Goal: Task Accomplishment & Management: Manage account settings

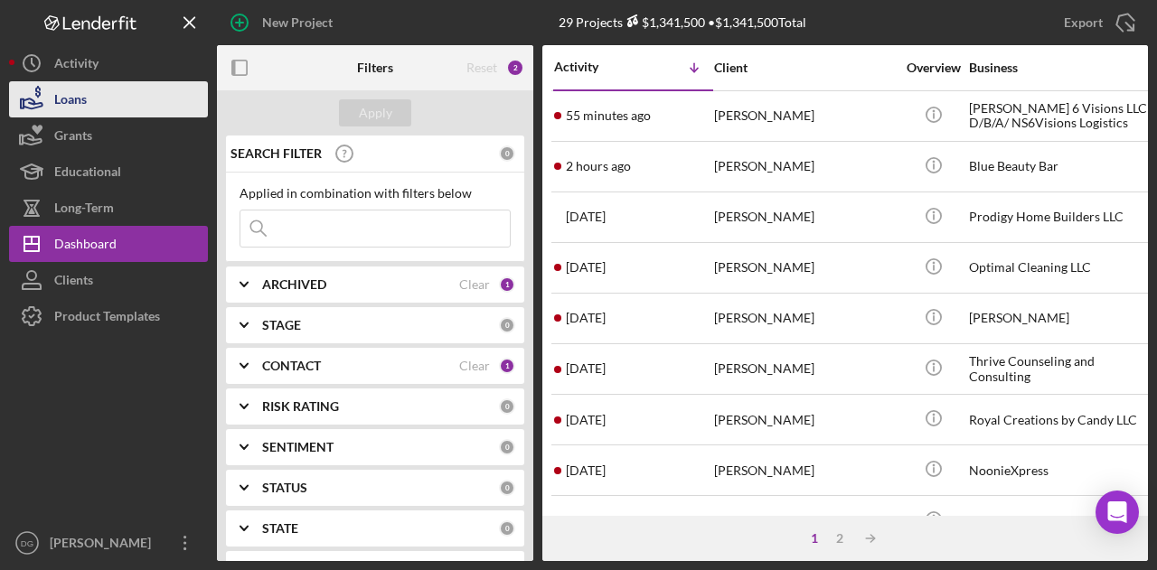
click at [76, 87] on div "Loans" at bounding box center [70, 101] width 33 height 41
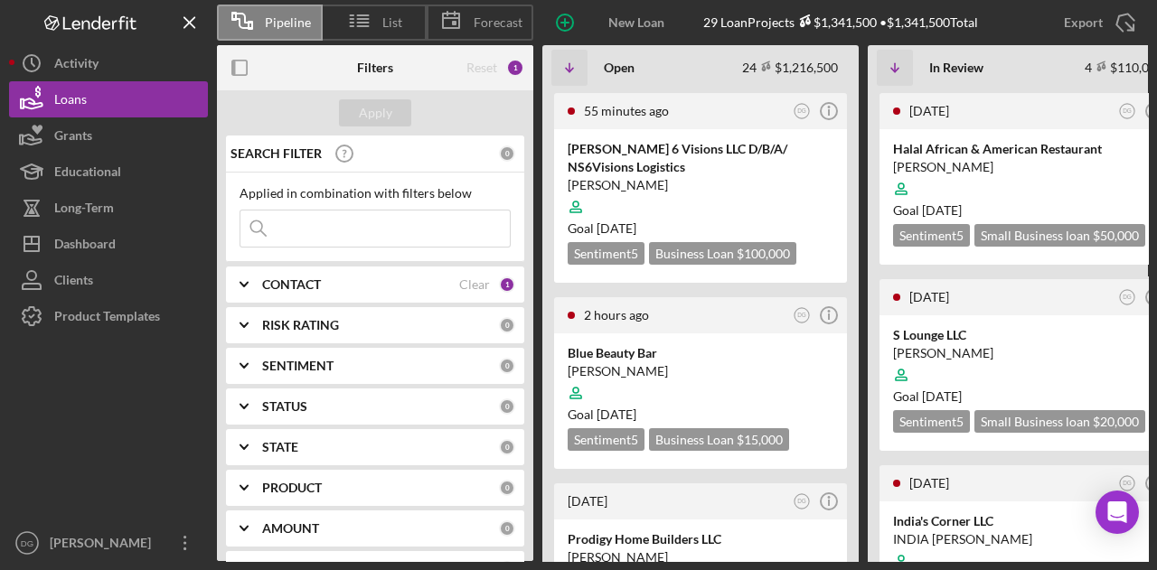
scroll to position [201, 0]
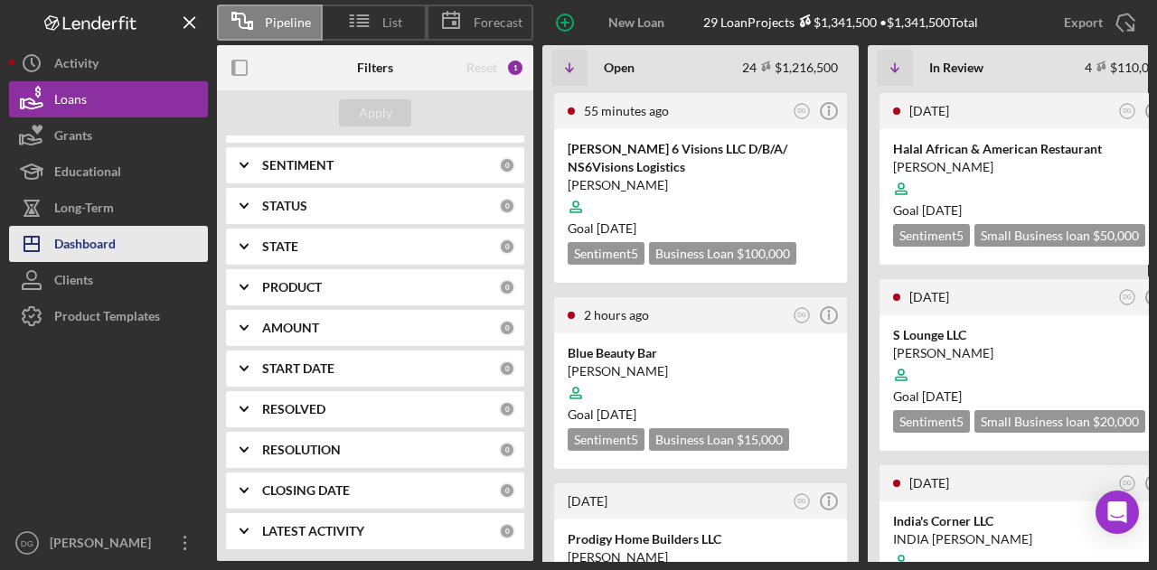
click at [94, 249] on div "Dashboard" at bounding box center [84, 246] width 61 height 41
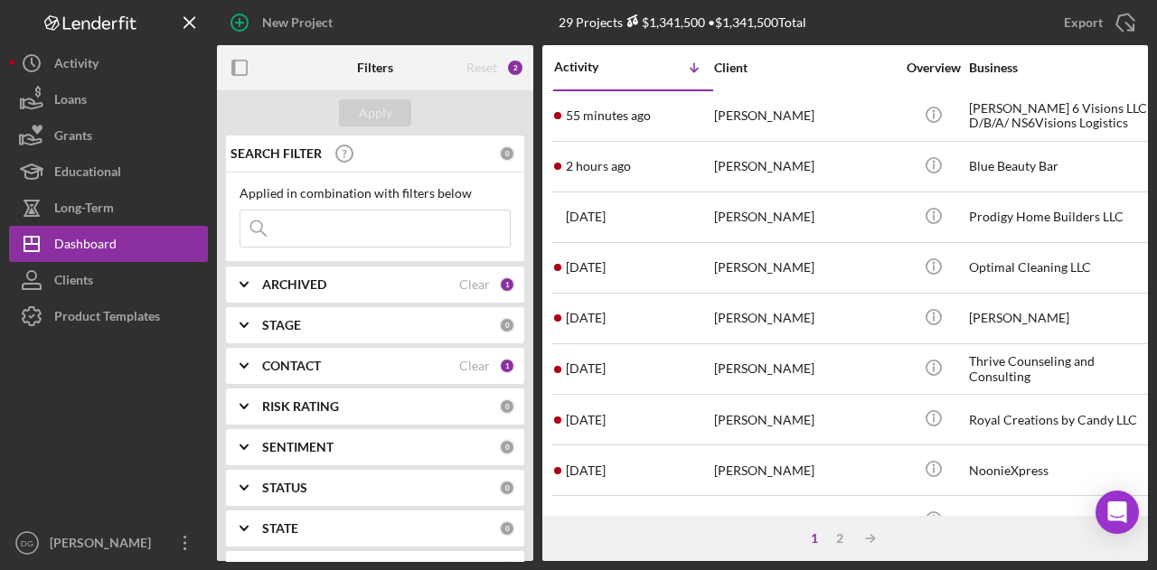
click at [389, 282] on div "ARCHIVED" at bounding box center [360, 284] width 197 height 14
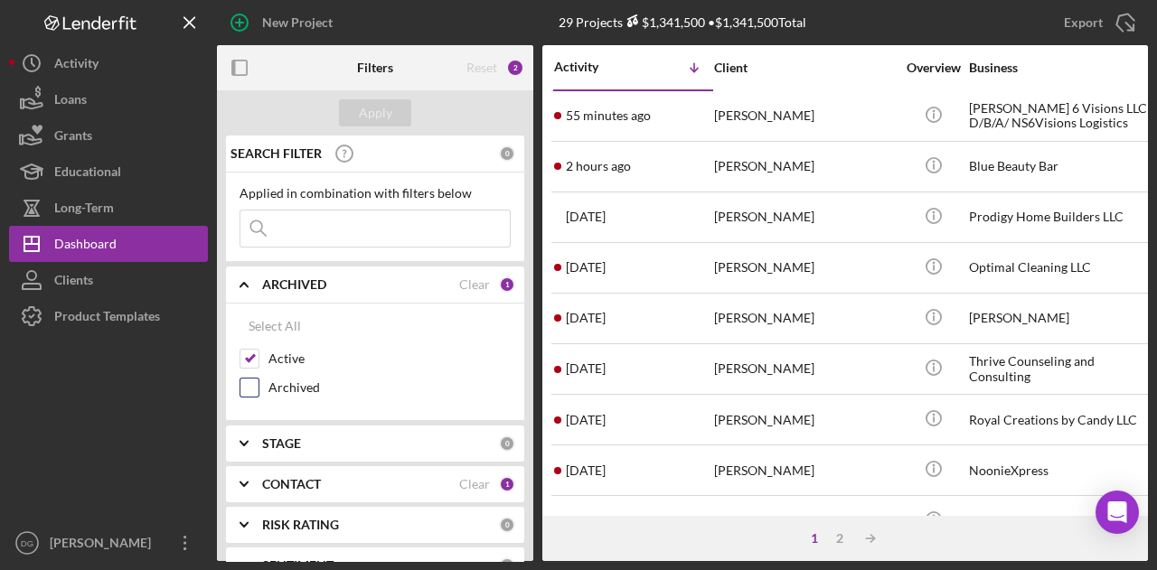
click at [252, 381] on input "Archived" at bounding box center [249, 388] width 18 height 18
checkbox input "true"
click at [252, 355] on input "Active" at bounding box center [249, 359] width 18 height 18
checkbox input "false"
click at [370, 98] on div "Apply" at bounding box center [375, 112] width 316 height 45
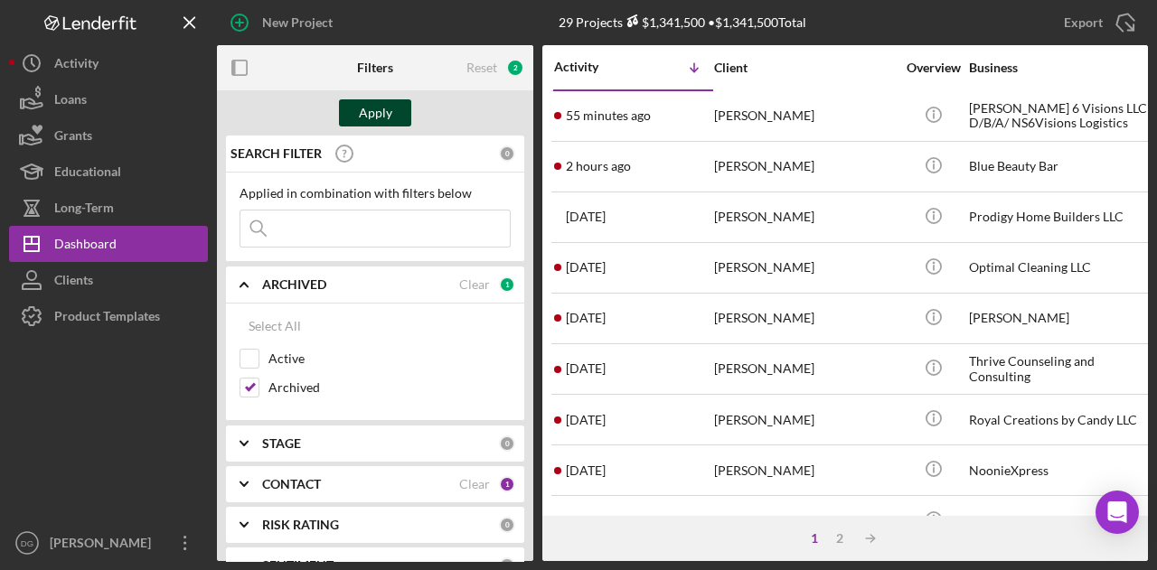
click at [371, 110] on div "Apply" at bounding box center [375, 112] width 33 height 27
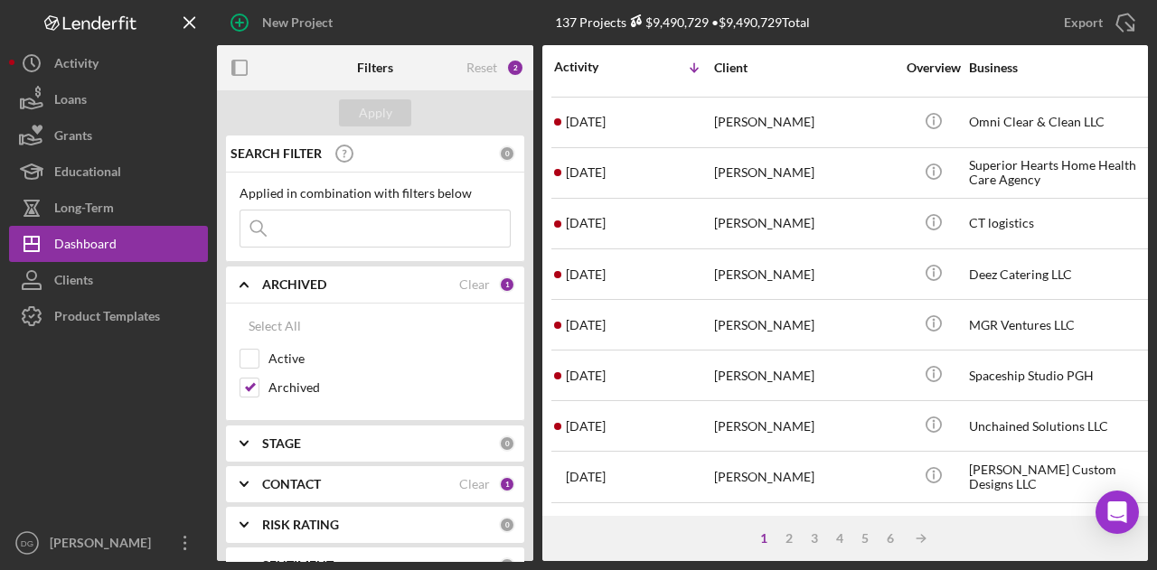
scroll to position [160, 0]
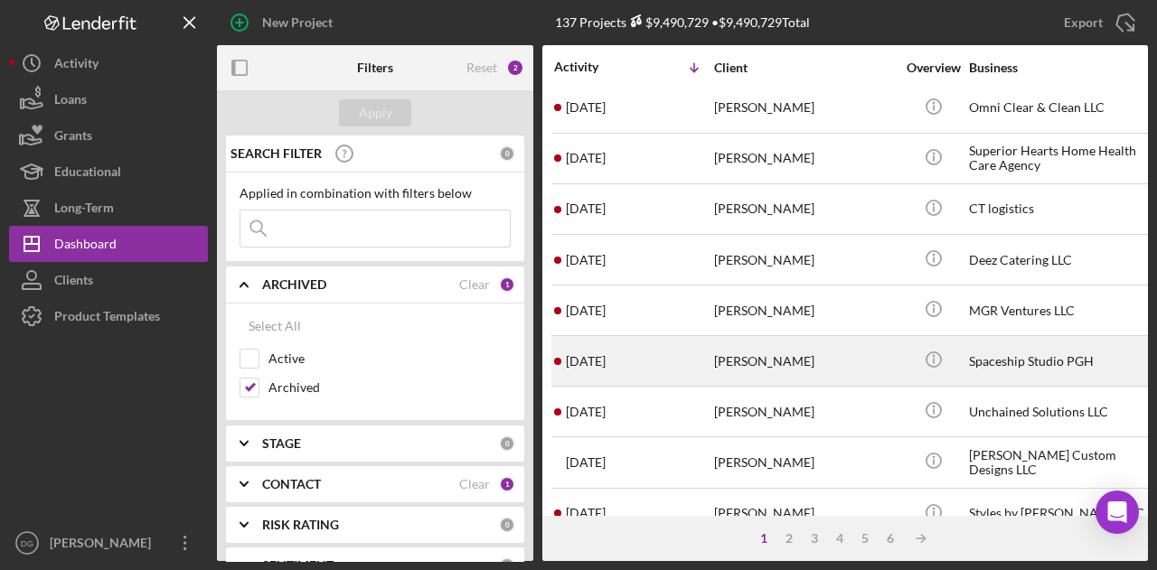
click at [1028, 343] on div "Spaceship Studio PGH" at bounding box center [1059, 361] width 181 height 48
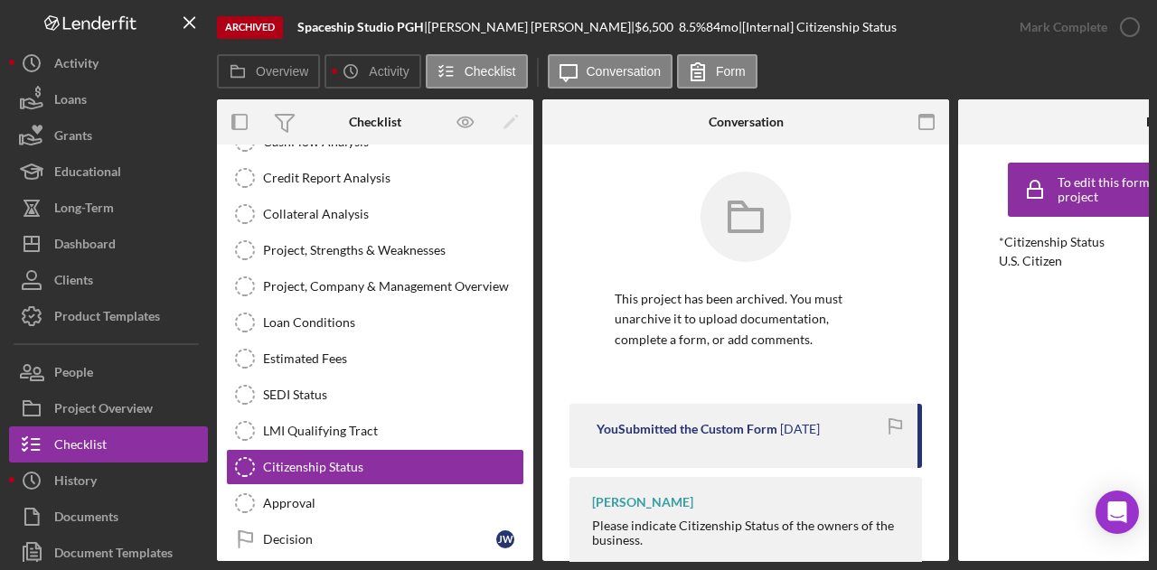
scroll to position [338, 0]
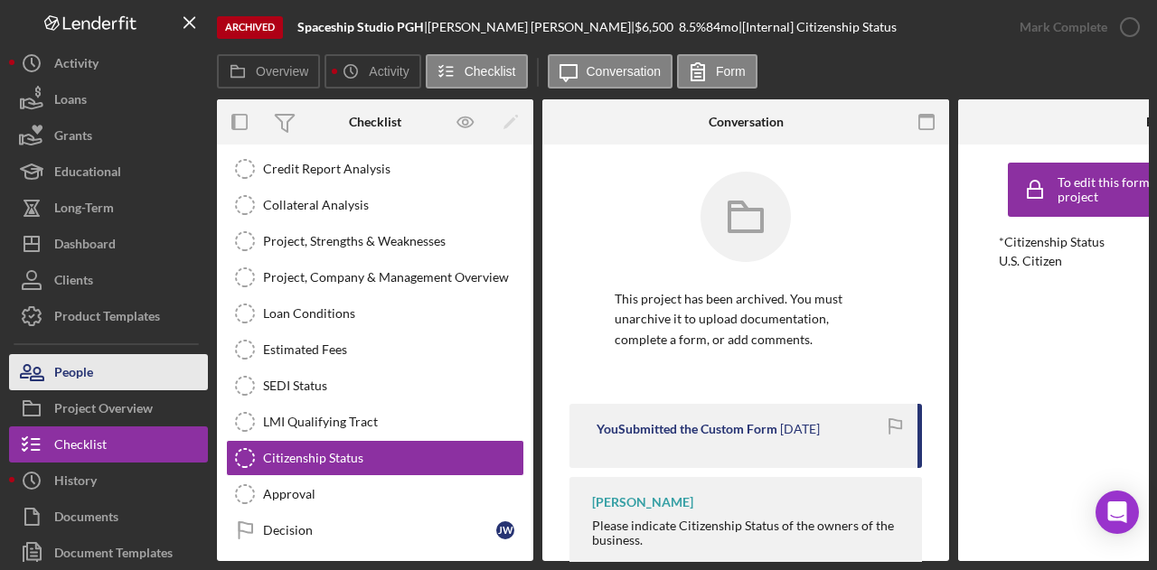
click at [95, 375] on button "People" at bounding box center [108, 372] width 199 height 36
